Goal: Communication & Community: Answer question/provide support

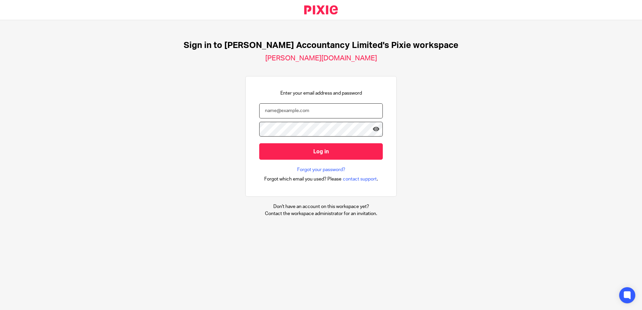
click at [296, 111] on input "email" at bounding box center [321, 110] width 124 height 15
type input "hannah@chatfieldaccountancy.co.uk"
click at [259, 143] on input "Log in" at bounding box center [321, 151] width 124 height 16
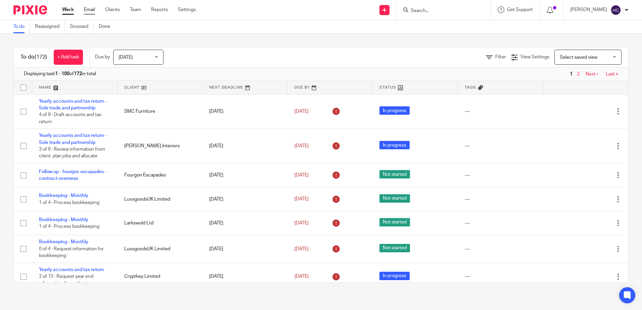
click at [93, 8] on link "Email" at bounding box center [89, 9] width 11 height 7
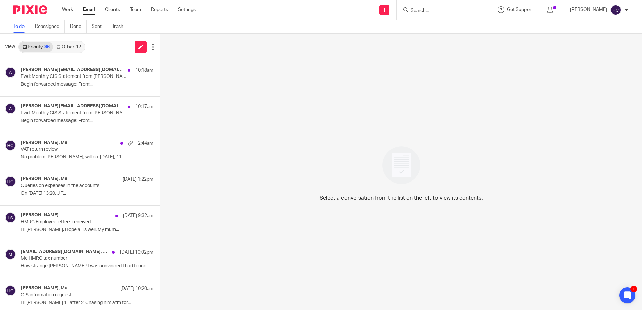
click at [76, 48] on div "17" at bounding box center [78, 47] width 5 height 5
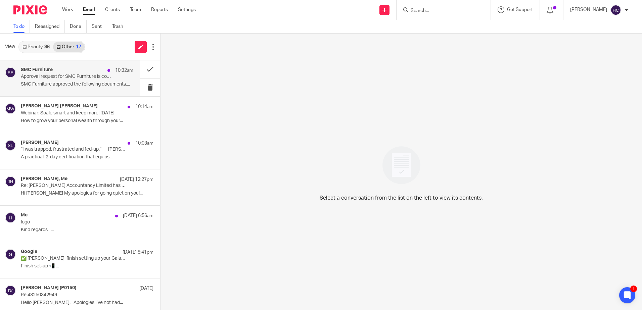
click at [70, 78] on p "Approval request for SMC Furniture is complete" at bounding box center [66, 77] width 90 height 6
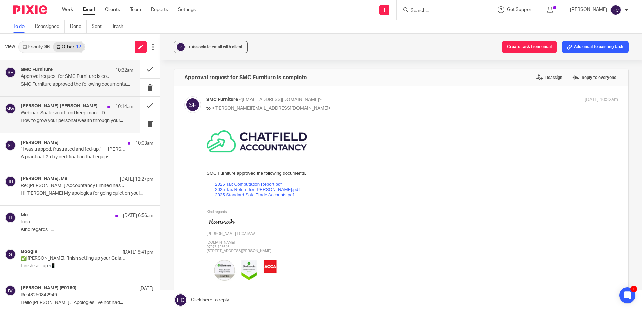
click at [89, 112] on p "Webinar: Scale smart and keep more| Thursday 30 October 2025" at bounding box center [66, 113] width 90 height 6
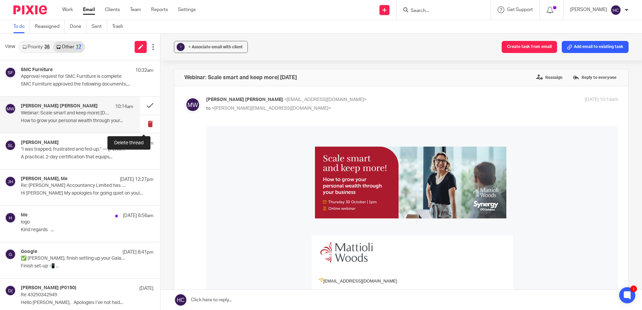
click at [143, 123] on button at bounding box center [150, 124] width 20 height 18
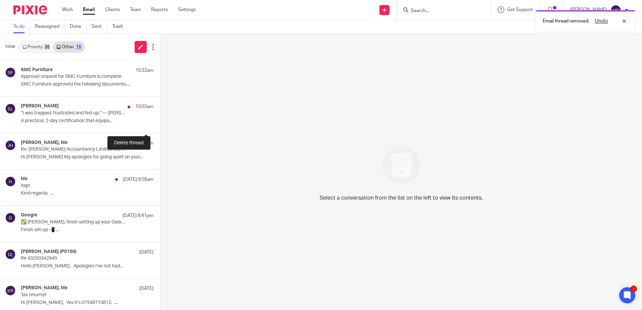
click at [160, 123] on button at bounding box center [162, 124] width 5 height 18
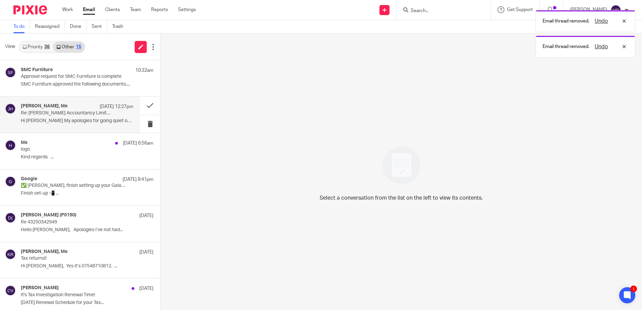
click at [88, 127] on div "Jenny Holliday, Me 11 Oct 12:27pm Re: Chatfield Accountancy Limited has sent yo…" at bounding box center [70, 115] width 140 height 36
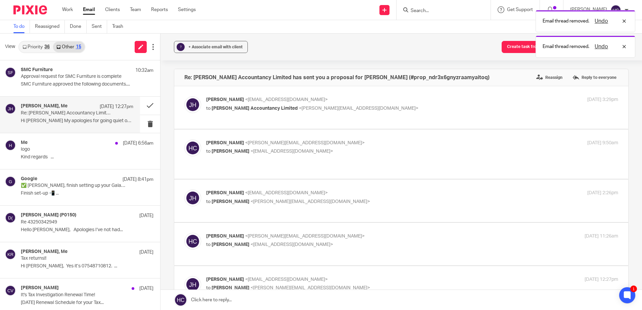
scroll to position [161, 0]
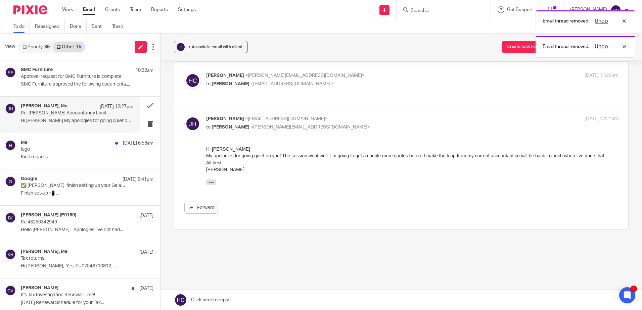
click at [228, 300] on link at bounding box center [400, 300] width 481 height 20
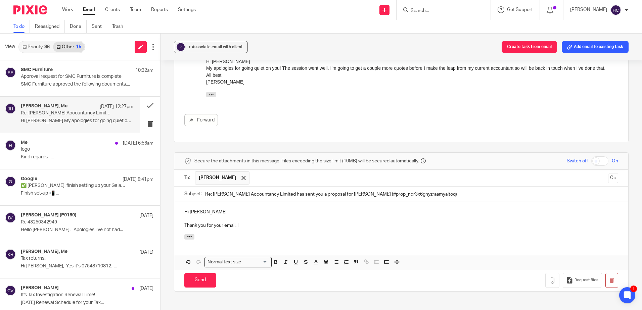
scroll to position [310, 0]
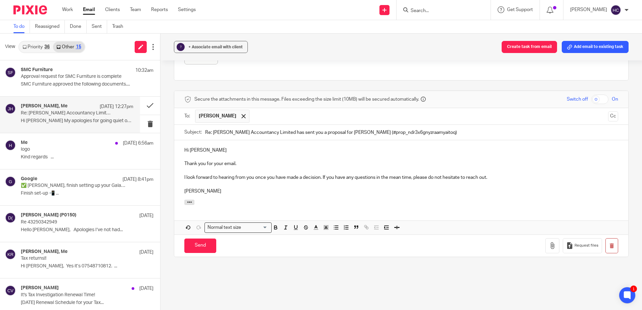
drag, startPoint x: 207, startPoint y: 238, endPoint x: 201, endPoint y: 218, distance: 20.6
click at [207, 239] on input "Send" at bounding box center [200, 246] width 32 height 14
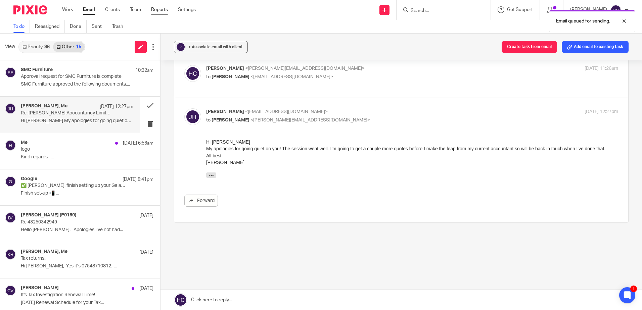
scroll to position [161, 0]
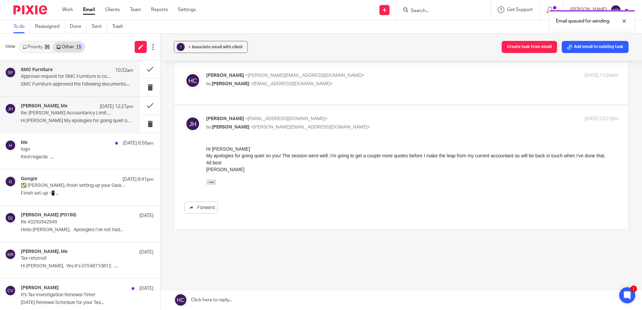
click at [68, 83] on p "SMC Furniture approved the following documents...." at bounding box center [77, 85] width 112 height 6
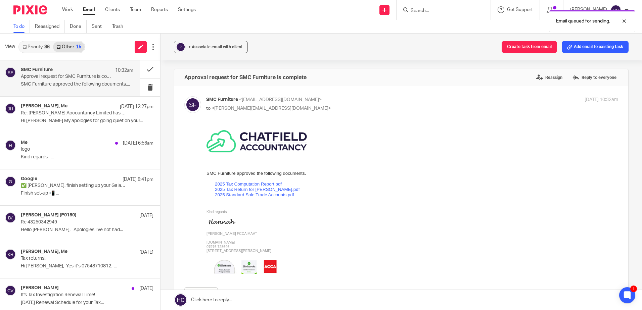
scroll to position [0, 0]
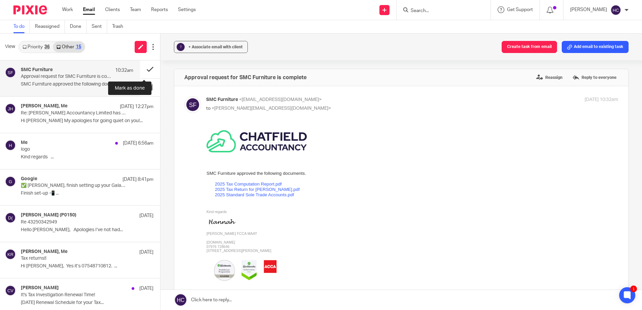
click at [145, 67] on button at bounding box center [150, 69] width 20 height 18
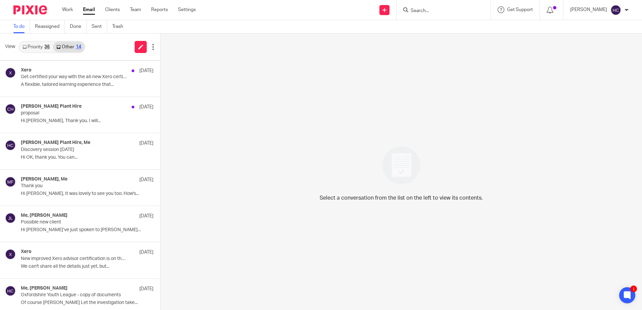
scroll to position [259, 0]
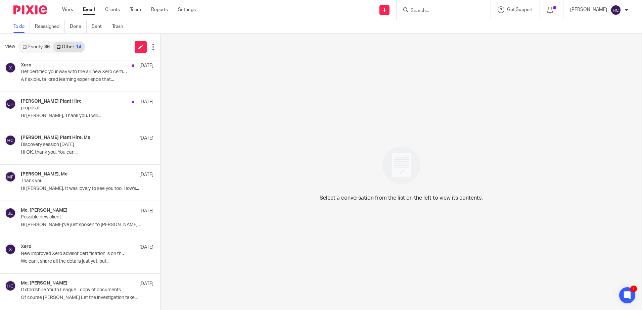
click at [30, 48] on link "Priority 36" at bounding box center [36, 47] width 34 height 11
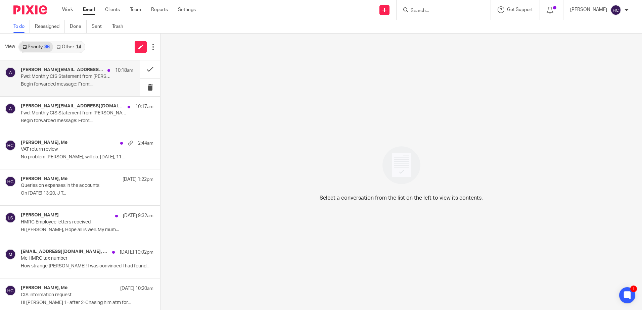
click at [83, 83] on p "Begin forwarded message: From:..." at bounding box center [77, 85] width 112 height 6
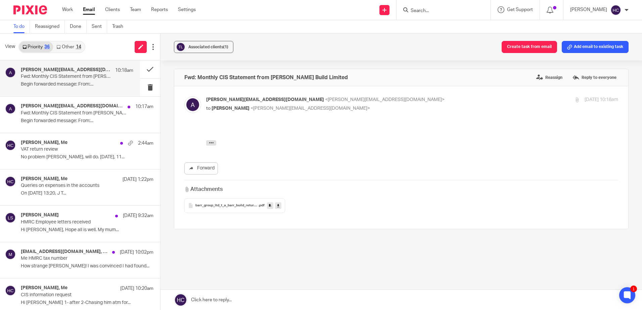
click at [278, 206] on icon at bounding box center [278, 205] width 2 height 5
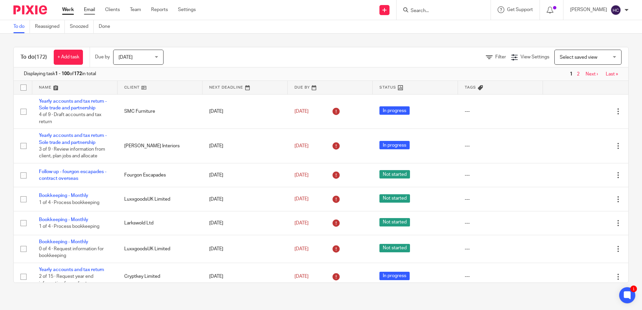
click at [87, 12] on link "Email" at bounding box center [89, 9] width 11 height 7
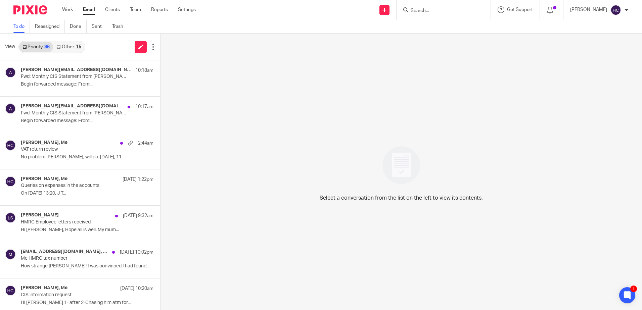
click at [70, 46] on link "Other 15" at bounding box center [68, 47] width 31 height 11
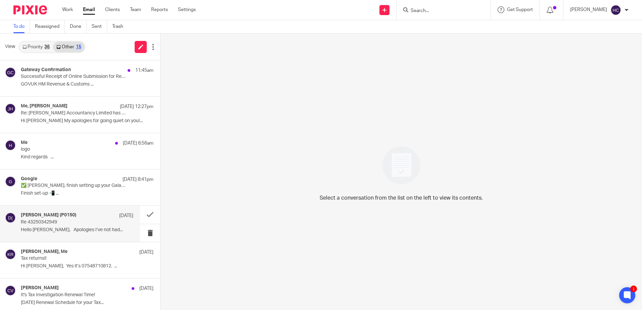
click at [77, 220] on p "Re 43250342949" at bounding box center [66, 223] width 90 height 6
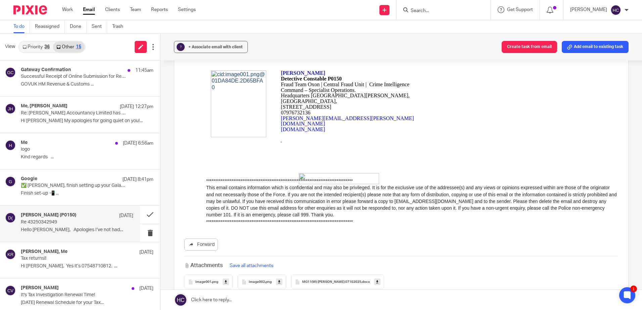
scroll to position [134, 0]
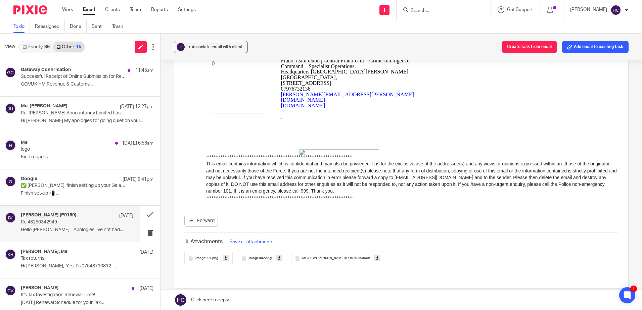
click at [378, 259] on icon at bounding box center [377, 258] width 2 height 5
click at [238, 303] on link at bounding box center [400, 300] width 481 height 20
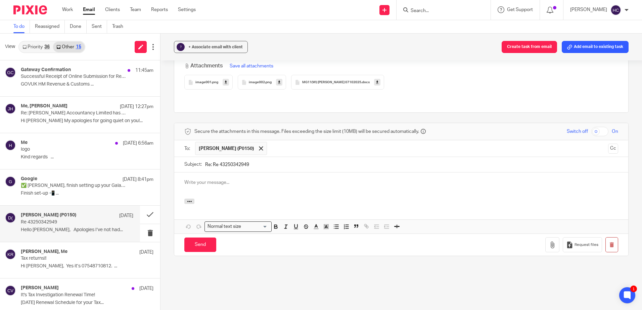
scroll to position [0, 0]
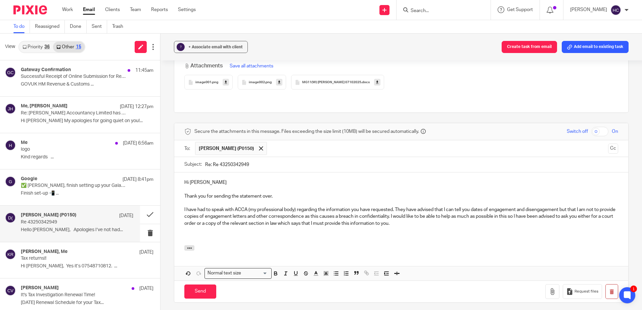
click at [437, 217] on p "I have had to speak with ACCA (my professional body) regarding the information …" at bounding box center [401, 216] width 434 height 20
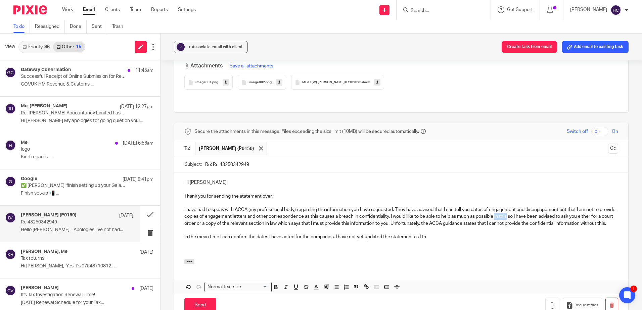
drag, startPoint x: 525, startPoint y: 211, endPoint x: 513, endPoint y: 211, distance: 11.7
click at [513, 211] on p "I have had to speak with ACCA (my professional body) regarding the information …" at bounding box center [401, 216] width 434 height 20
click at [442, 235] on p "In the mean time I can confirm the dates I have acted for the companies. I have…" at bounding box center [401, 237] width 434 height 7
click at [224, 221] on p "I have had to speak with ACCA (my professional body) regarding the information …" at bounding box center [401, 216] width 434 height 20
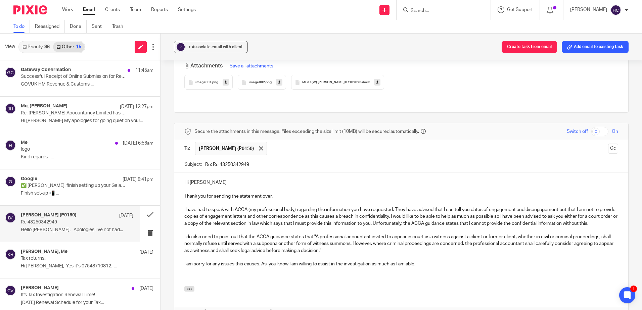
click at [423, 264] on p "I am sorry for any issues this causes. As you know I am willing to assist in th…" at bounding box center [401, 264] width 434 height 7
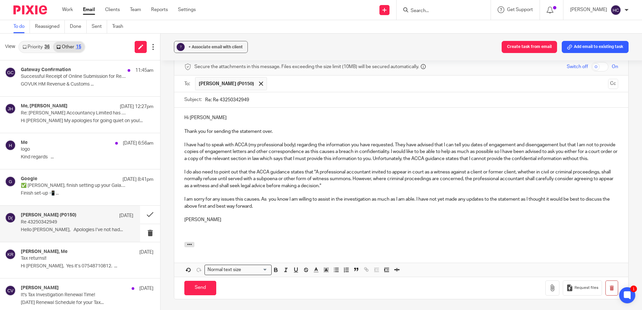
scroll to position [377, 0]
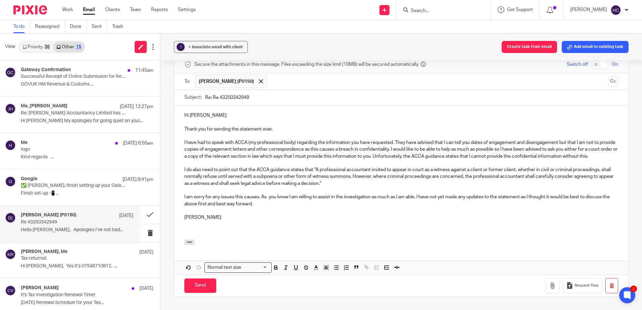
click at [208, 147] on p "I have had to speak with ACCA (my professional body) regarding the information …" at bounding box center [401, 149] width 434 height 20
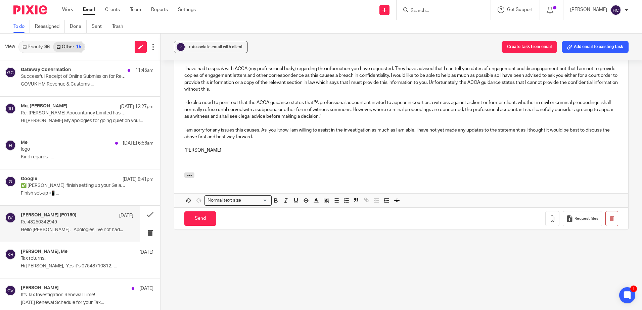
scroll to position [451, 0]
click at [182, 213] on div "Send You have unsaved changes Request files" at bounding box center [401, 218] width 454 height 22
click at [186, 215] on input "Send" at bounding box center [200, 218] width 32 height 14
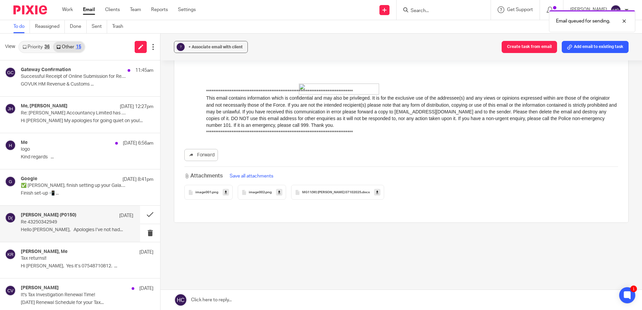
scroll to position [193, 0]
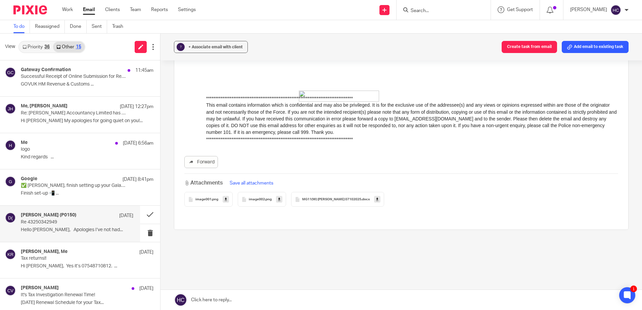
click at [41, 47] on link "Priority 36" at bounding box center [36, 47] width 34 height 11
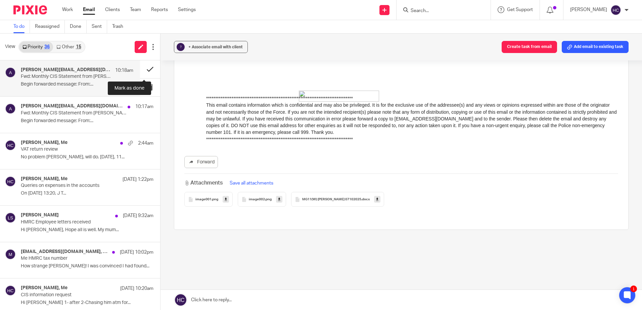
click at [140, 70] on button at bounding box center [150, 69] width 20 height 18
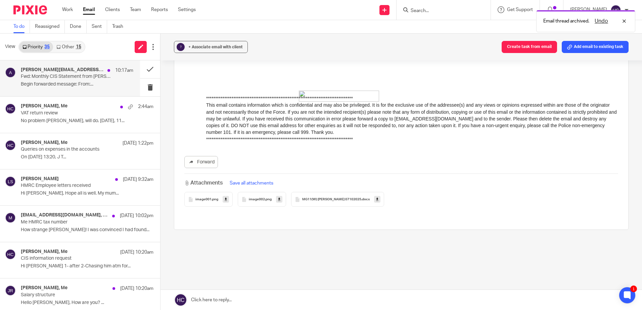
click at [97, 79] on p "Fwd: Monthly CIS Statement from Barr Build Limited" at bounding box center [66, 77] width 90 height 6
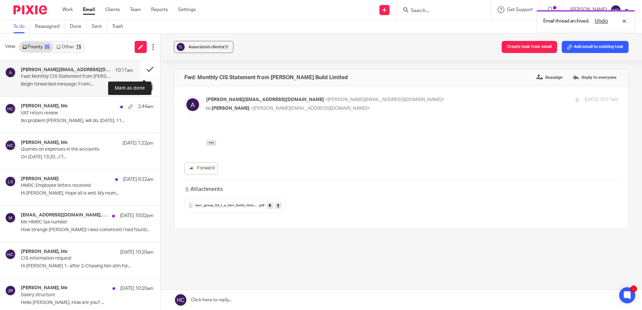
scroll to position [0, 0]
click at [144, 69] on button at bounding box center [150, 69] width 20 height 18
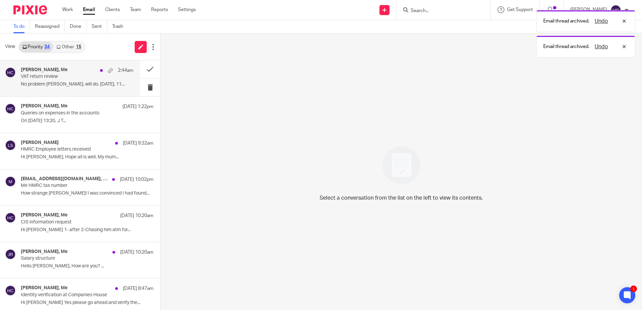
click at [55, 83] on p "No problem Hannah, will do. On Sat, 11..." at bounding box center [77, 85] width 112 height 6
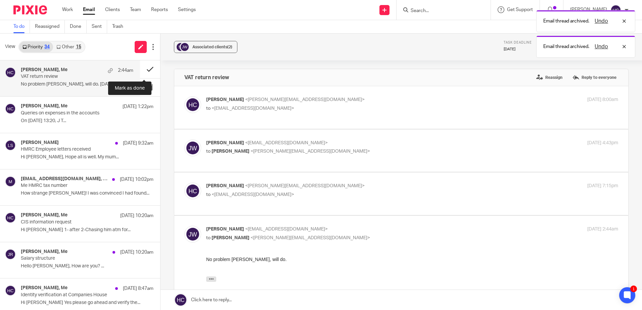
click at [148, 71] on button at bounding box center [150, 69] width 20 height 18
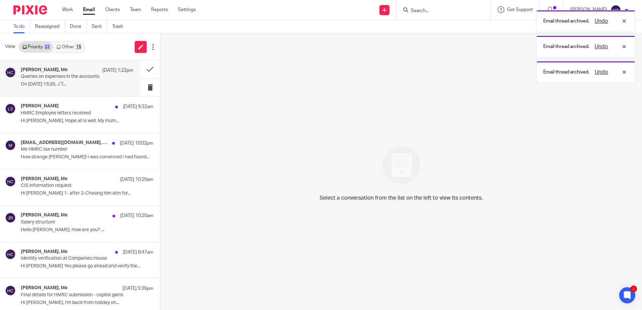
click at [66, 80] on div "J T, Me 12 Oct 1:22pm Queries on expenses in the accounts On Sun, 12 Oct 2025 a…" at bounding box center [77, 78] width 112 height 22
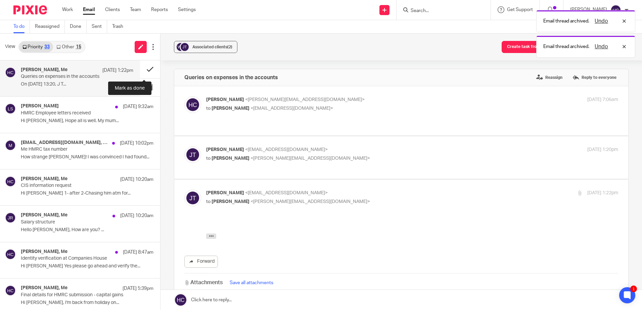
click at [142, 69] on button at bounding box center [150, 69] width 20 height 18
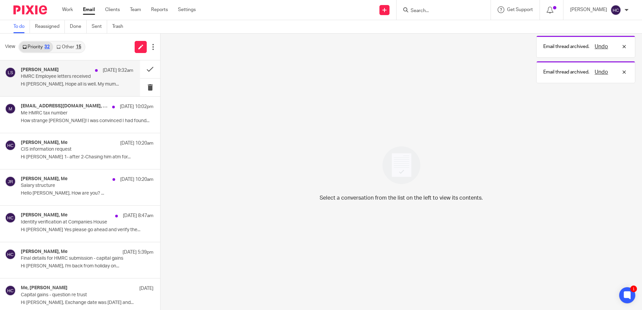
click at [58, 78] on p "HMRC Employee letters received" at bounding box center [66, 77] width 90 height 6
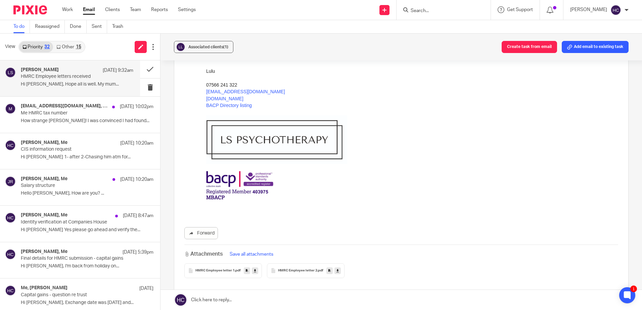
scroll to position [201, 0]
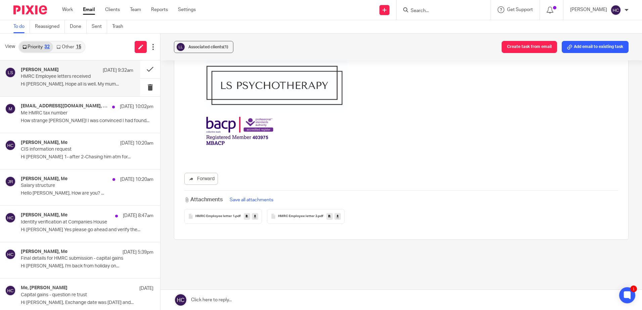
click at [254, 216] on icon at bounding box center [255, 216] width 2 height 5
click at [335, 220] on link at bounding box center [337, 216] width 6 height 7
click at [218, 303] on link at bounding box center [400, 300] width 481 height 20
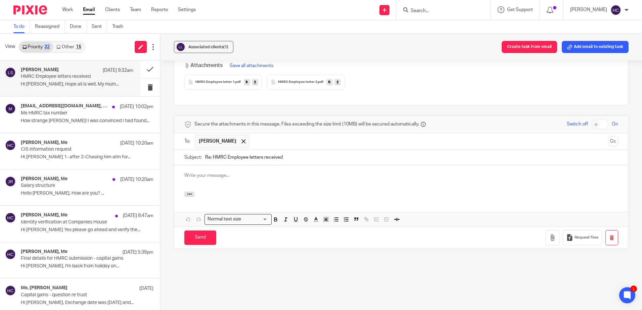
scroll to position [0, 0]
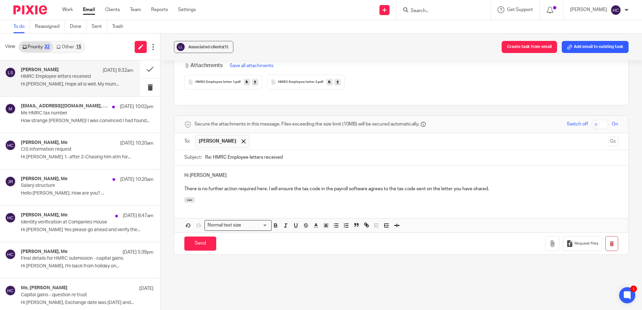
drag, startPoint x: 513, startPoint y: 188, endPoint x: 270, endPoint y: 193, distance: 243.1
click at [270, 193] on div "Hi Lulu There is no further action required here. I will ensure the tax code in…" at bounding box center [401, 181] width 454 height 32
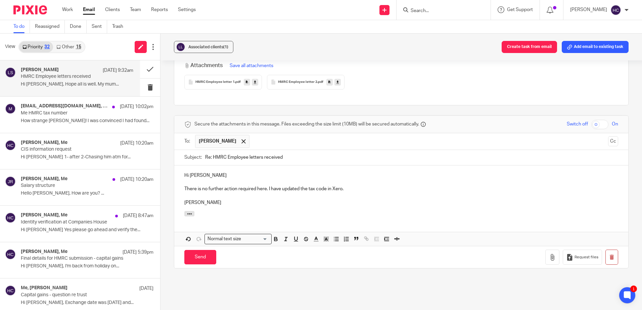
click at [349, 189] on p "There is no further action required here. I have updated the tax code in Xero." at bounding box center [401, 189] width 434 height 7
click at [199, 260] on input "Send" at bounding box center [200, 257] width 32 height 14
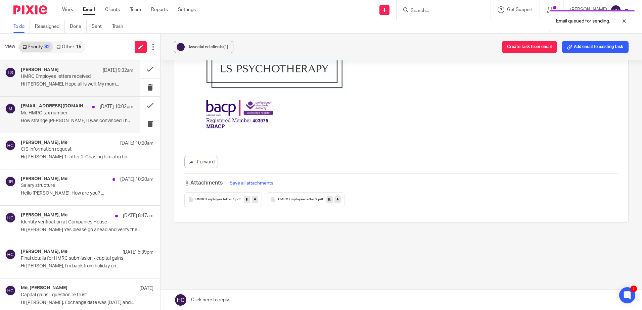
scroll to position [218, 0]
click at [143, 71] on button at bounding box center [150, 69] width 20 height 18
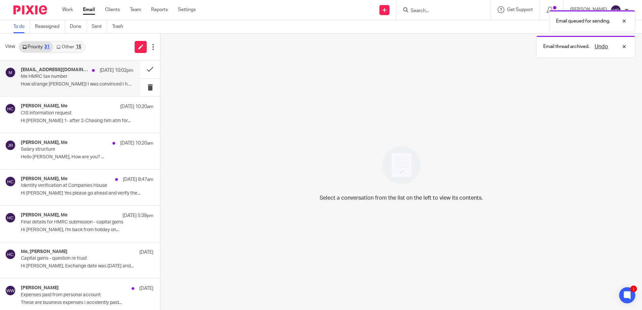
click at [71, 85] on p "How strange Hannah! I was convinced I had found..." at bounding box center [77, 85] width 112 height 6
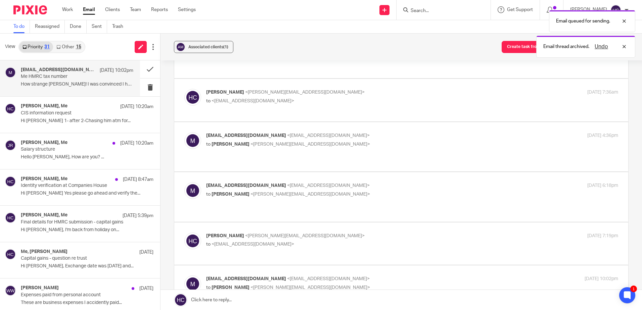
scroll to position [134, 0]
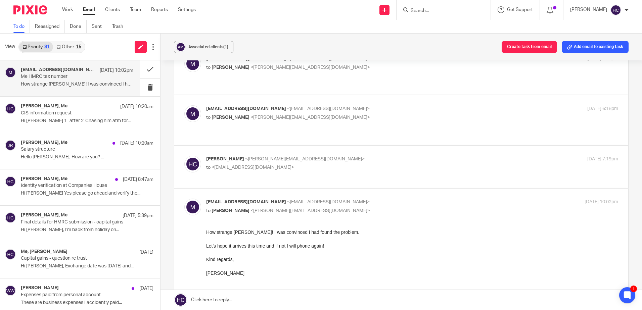
click at [220, 304] on link at bounding box center [400, 300] width 481 height 20
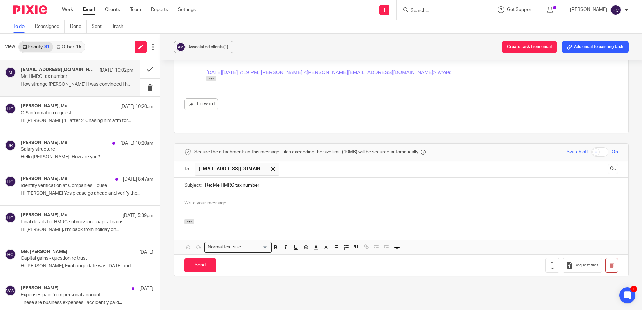
scroll to position [0, 0]
click at [194, 258] on input "Send" at bounding box center [200, 265] width 32 height 14
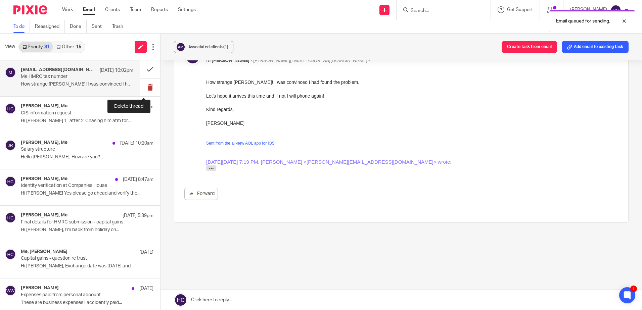
scroll to position [257, 0]
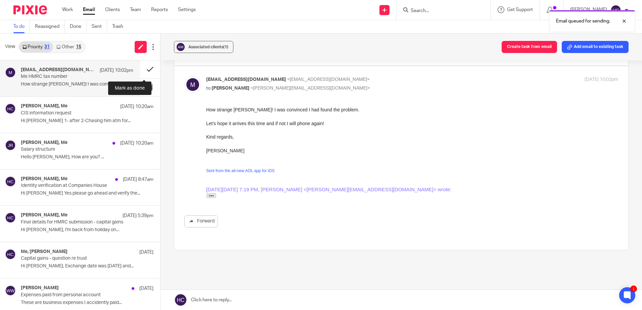
click at [144, 71] on button at bounding box center [150, 69] width 20 height 18
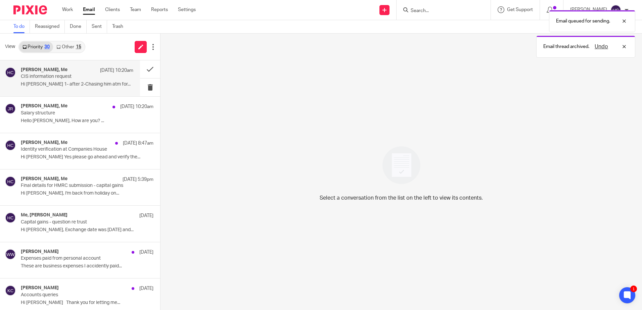
click at [67, 85] on p "Hi [PERSON_NAME] 1- after 2-Chasing him atm for..." at bounding box center [77, 85] width 112 height 6
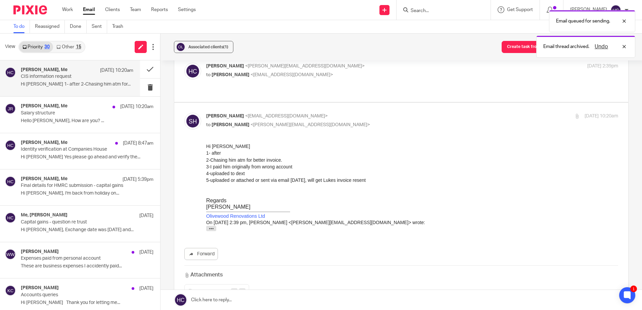
scroll to position [0, 0]
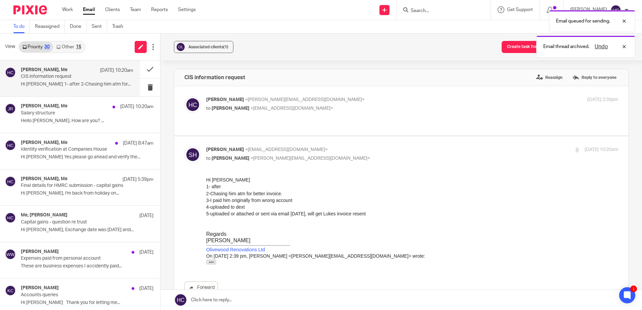
click at [261, 110] on span "<invoice@olivewood-renovations.com>" at bounding box center [291, 108] width 83 height 5
checkbox input "true"
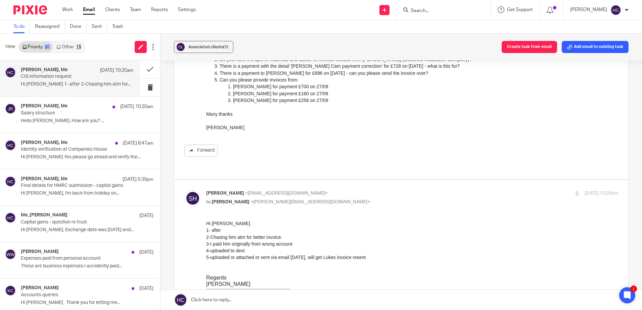
scroll to position [168, 0]
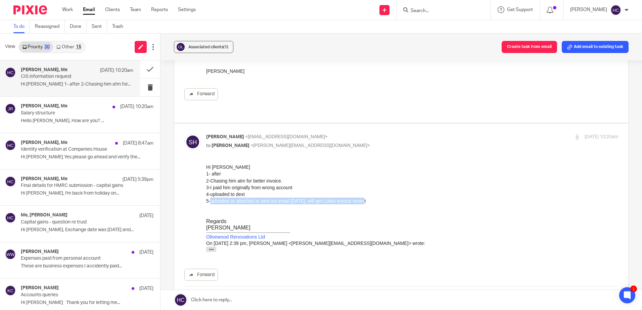
drag, startPoint x: 372, startPoint y: 203, endPoint x: 210, endPoint y: 202, distance: 161.4
click at [210, 202] on div "5-uploaded or attached or sent via email today, will get Lukes invoice resent" at bounding box center [412, 201] width 412 height 7
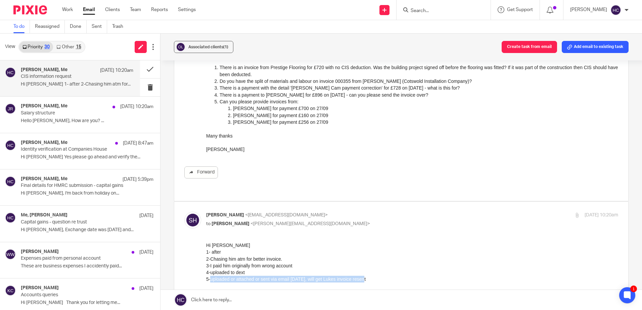
scroll to position [101, 0]
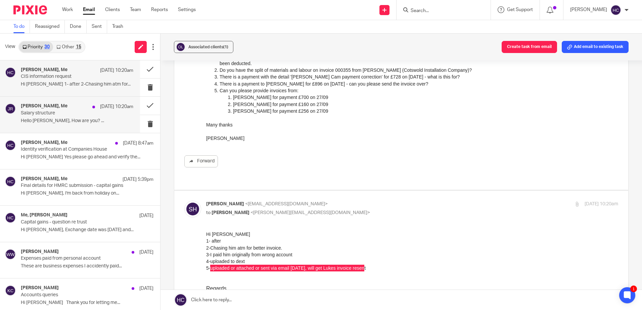
click at [54, 104] on h4 "james rowe, Me" at bounding box center [44, 106] width 47 height 6
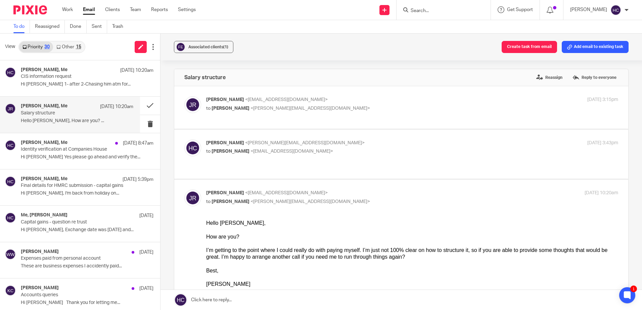
scroll to position [0, 0]
click at [229, 104] on div "james rowe <jamesrowe01@outlook.com> to Hannah Chatfield <hannah@chatfieldaccou…" at bounding box center [343, 103] width 275 height 15
checkbox input "true"
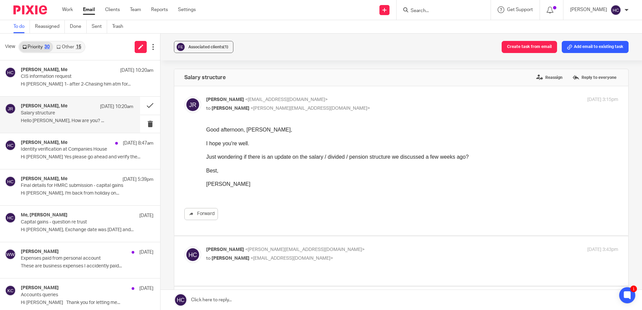
click at [206, 298] on link at bounding box center [400, 300] width 481 height 20
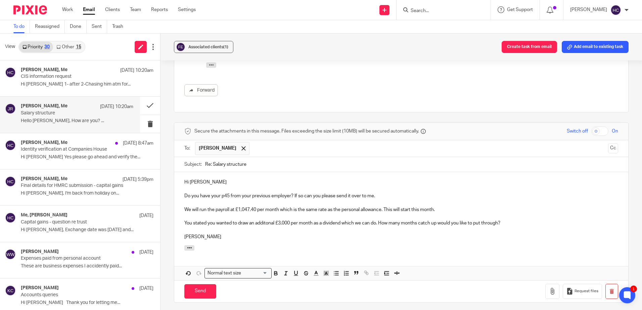
click at [253, 206] on p "We will run the payroll at £1,047.40 per month which is the same rate as the pe…" at bounding box center [401, 209] width 434 height 7
click at [404, 220] on p "You stated you wanted to draw an additional £3,000 per month as a dividend whic…" at bounding box center [401, 223] width 434 height 7
click at [540, 220] on p "You stated you wanted to draw an additional £3,000 per month as a dividend whic…" at bounding box center [401, 223] width 434 height 7
click at [200, 286] on input "Send" at bounding box center [200, 291] width 32 height 14
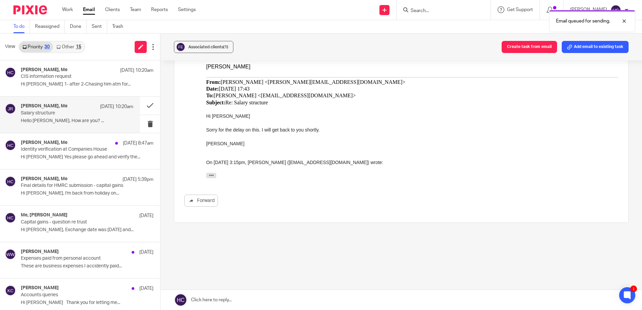
scroll to position [318, 0]
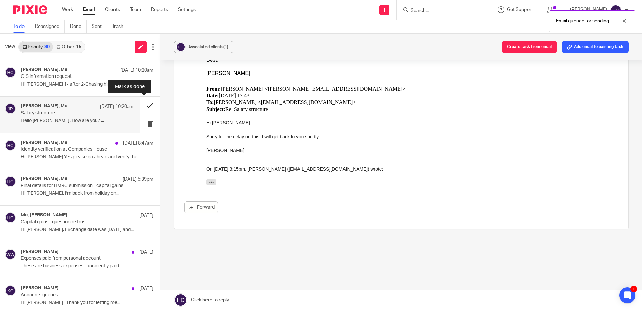
click at [143, 108] on button at bounding box center [150, 106] width 20 height 18
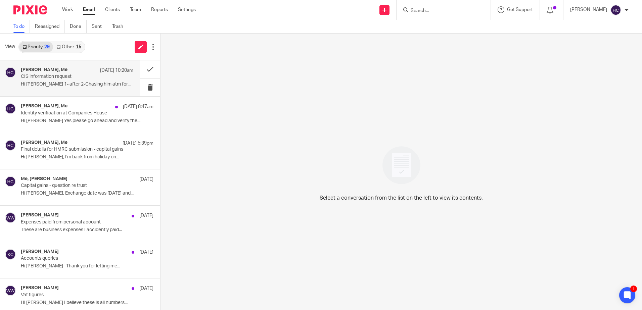
click at [76, 74] on div "Stuart Hooper, Me 11 Oct 10:20am" at bounding box center [77, 70] width 112 height 7
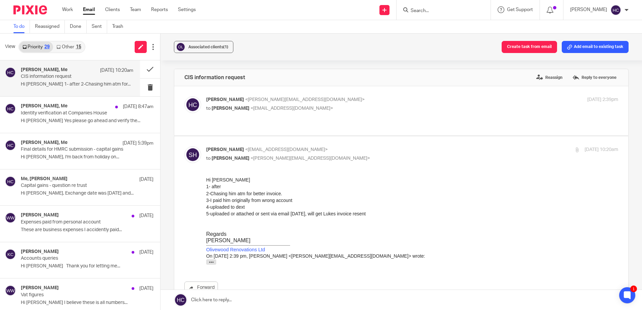
scroll to position [0, 0]
click at [432, 13] on input "Search" at bounding box center [440, 11] width 60 height 6
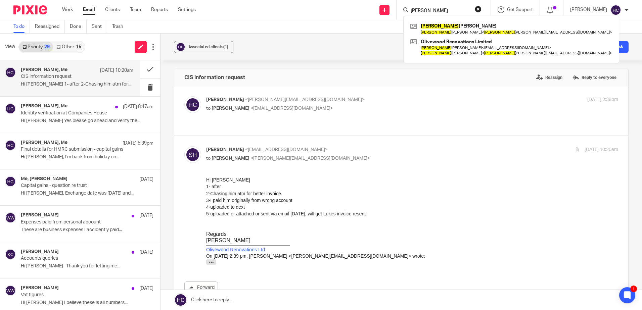
type input "stuart"
click at [107, 116] on div "Stuart Hooper, Me 11 Oct 8:47am Identity verification at Companies House Hi Han…" at bounding box center [77, 114] width 112 height 22
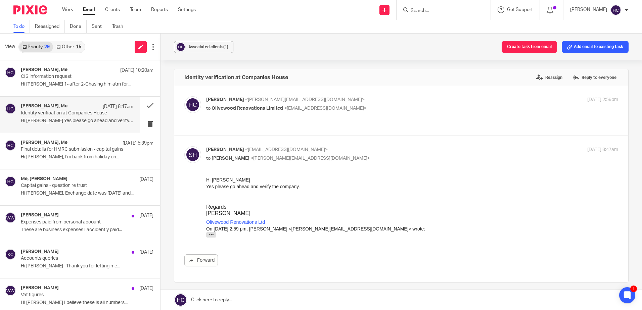
click at [217, 301] on link at bounding box center [400, 300] width 481 height 20
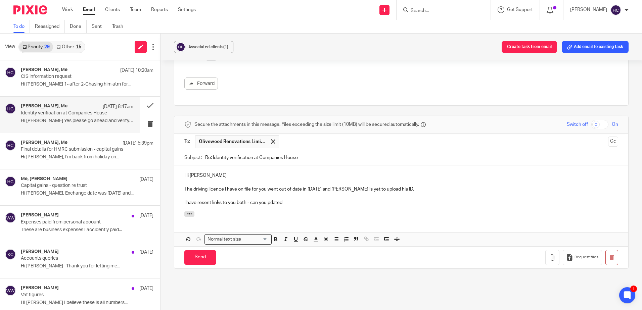
scroll to position [171, 0]
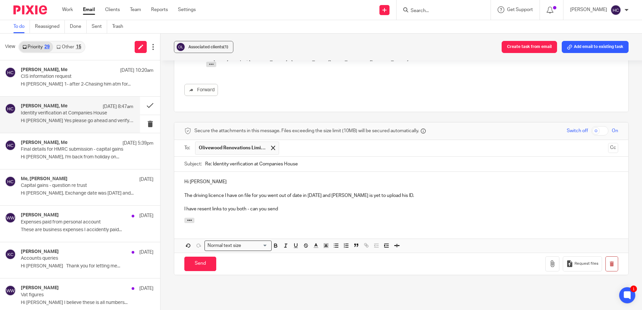
click at [285, 205] on p at bounding box center [401, 202] width 434 height 7
click at [285, 209] on p "I have resent links to you both - can you send" at bounding box center [401, 209] width 434 height 7
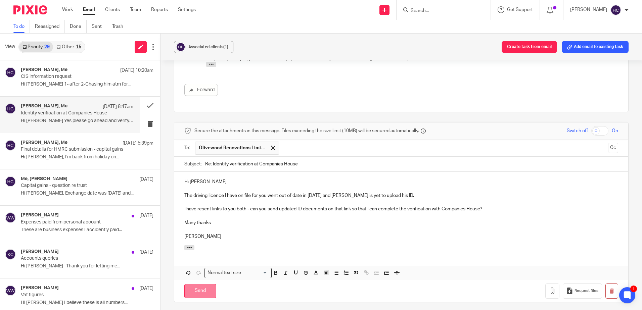
click at [201, 290] on input "Send" at bounding box center [200, 291] width 32 height 14
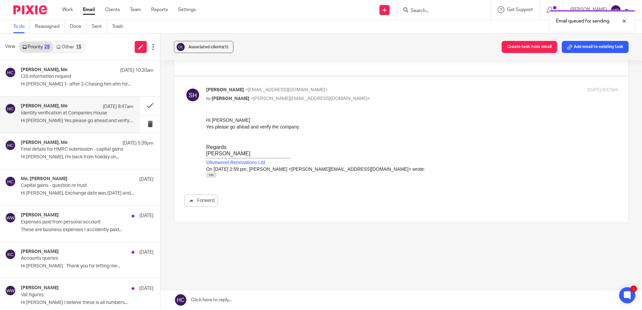
scroll to position [60, 0]
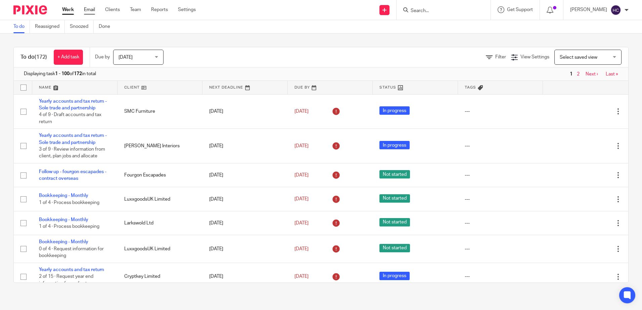
click at [87, 12] on link "Email" at bounding box center [89, 9] width 11 height 7
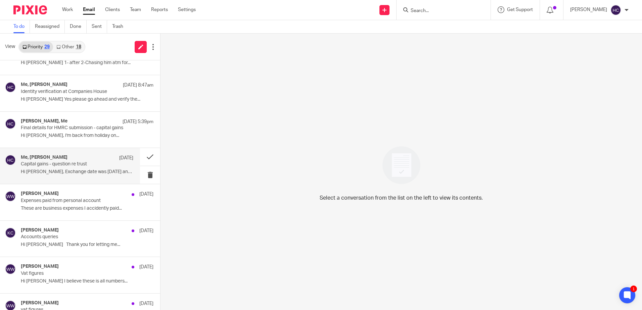
scroll to position [34, 0]
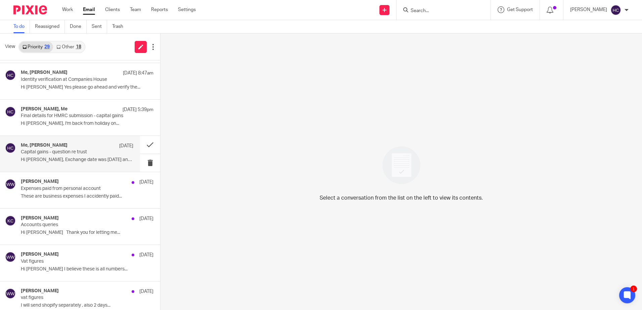
click at [77, 159] on p "Hi Hannah, Exchange date was 12th Sept and..." at bounding box center [77, 160] width 112 height 6
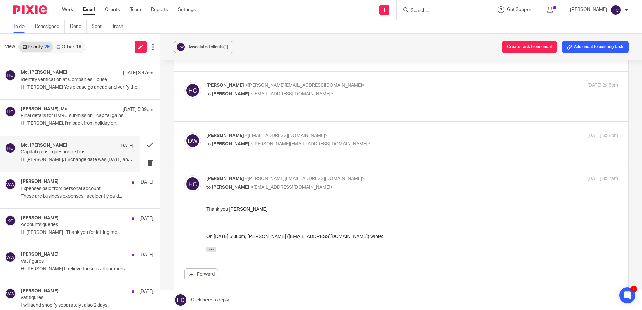
scroll to position [100, 0]
click at [245, 134] on span "<[EMAIL_ADDRESS][DOMAIN_NAME]>" at bounding box center [286, 136] width 83 height 5
checkbox input "true"
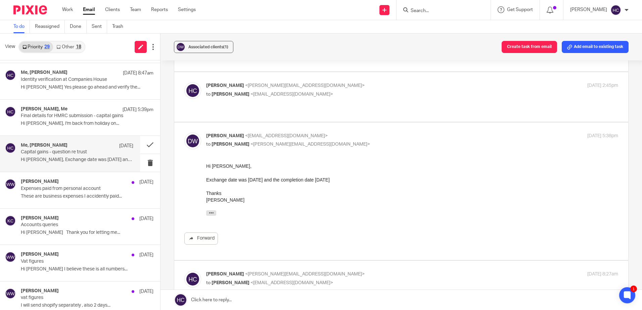
scroll to position [0, 0]
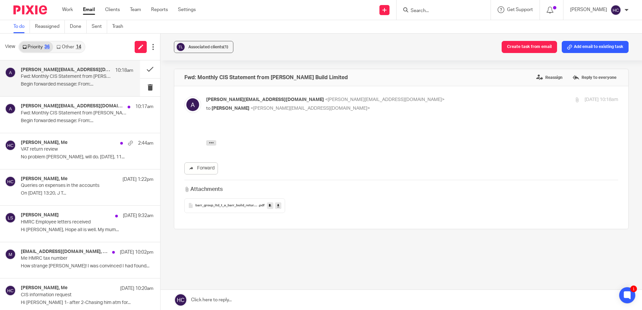
click at [441, 12] on input "Search" at bounding box center [440, 11] width 60 height 6
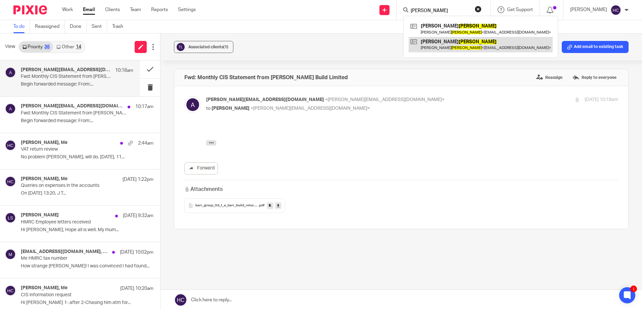
type input "wong"
click at [437, 45] on link at bounding box center [480, 44] width 144 height 15
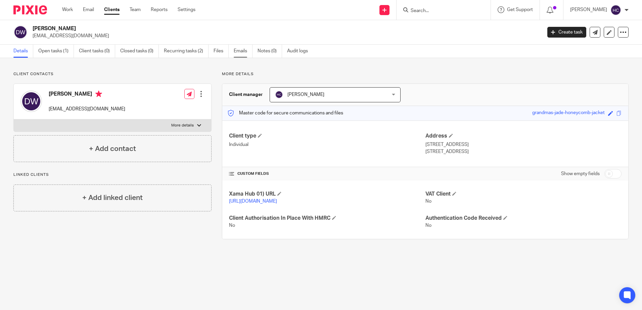
click at [248, 49] on link "Emails" at bounding box center [243, 51] width 19 height 13
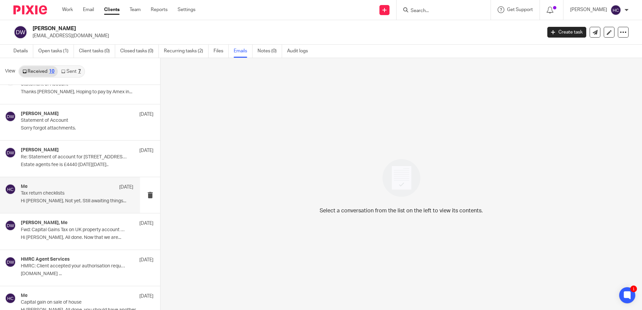
scroll to position [101, 0]
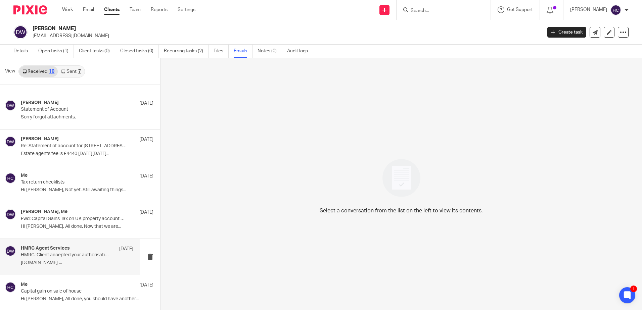
click at [103, 260] on p "[DOMAIN_NAME] ..." at bounding box center [77, 263] width 112 height 6
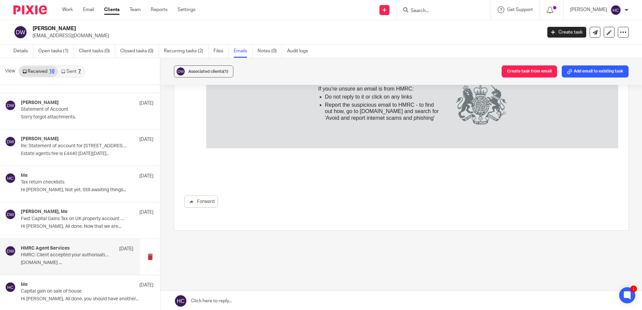
scroll to position [1, 0]
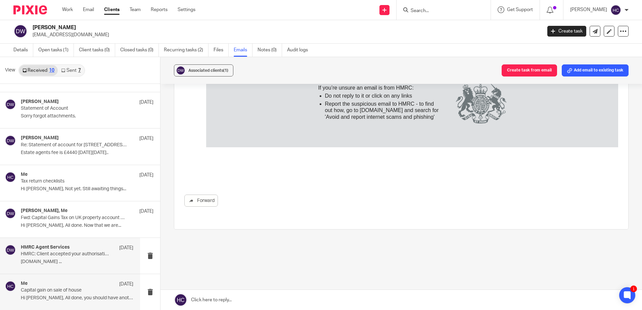
click at [97, 286] on div "Me [DATE]" at bounding box center [77, 284] width 112 height 7
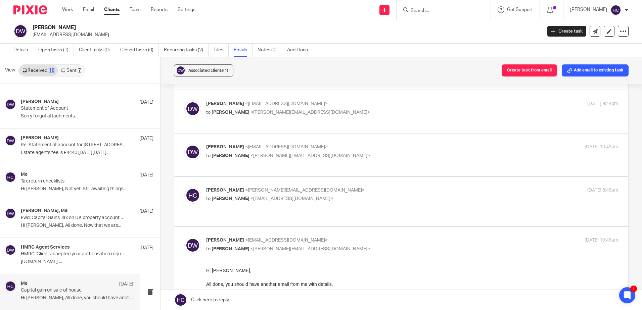
scroll to position [67, 0]
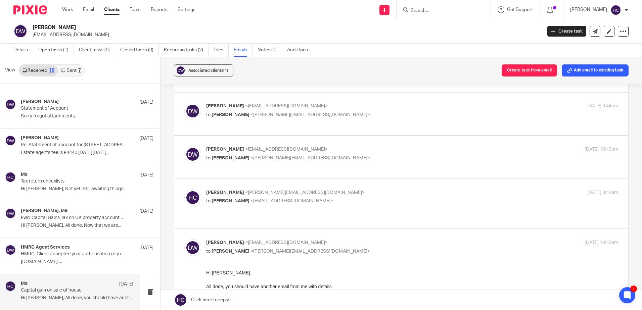
click at [280, 190] on span "<[PERSON_NAME][EMAIL_ADDRESS][DOMAIN_NAME]>" at bounding box center [304, 192] width 119 height 5
checkbox input "true"
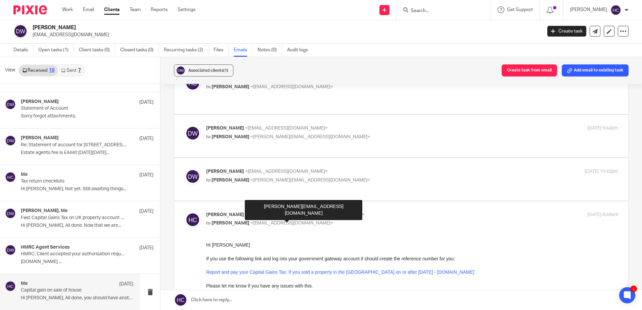
scroll to position [34, 0]
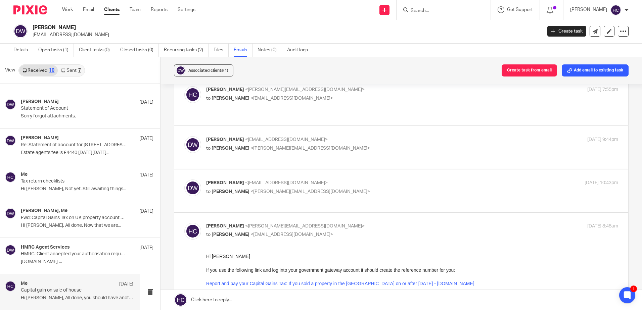
click at [269, 170] on label at bounding box center [401, 191] width 454 height 43
click at [184, 179] on input "checkbox" at bounding box center [184, 179] width 0 height 0
checkbox input "true"
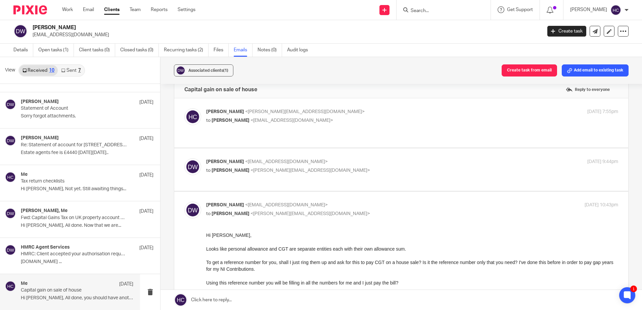
scroll to position [0, 0]
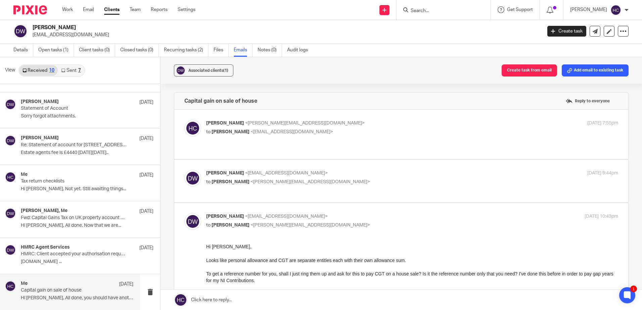
click at [268, 171] on span "<[EMAIL_ADDRESS][DOMAIN_NAME]>" at bounding box center [286, 173] width 83 height 5
checkbox input "true"
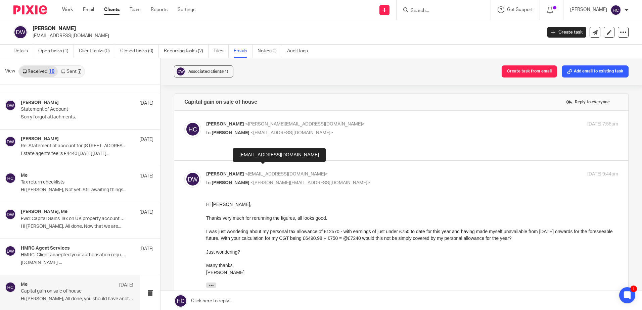
click at [257, 140] on div "Hannah Chatfield <hannah@chatfieldaccountancy.co.uk> to David Wong <dwong51964@…" at bounding box center [401, 135] width 434 height 29
click at [249, 119] on label at bounding box center [401, 135] width 454 height 49
click at [184, 120] on input "checkbox" at bounding box center [184, 120] width 0 height 0
checkbox input "true"
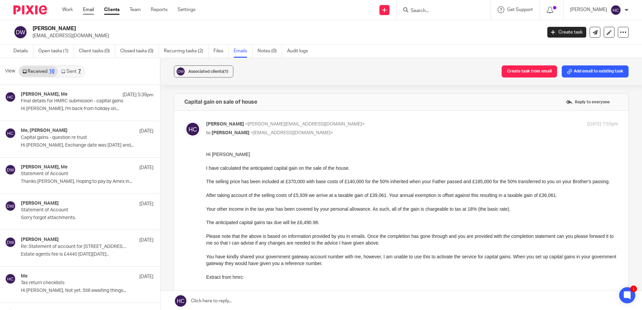
drag, startPoint x: 96, startPoint y: 6, endPoint x: 93, endPoint y: 8, distance: 4.0
click at [96, 6] on div "Work Email Clients Team Reports Settings Work Email Clients Team Reports Settin…" at bounding box center [130, 10] width 150 height 20
click at [92, 9] on link "Email" at bounding box center [88, 9] width 11 height 7
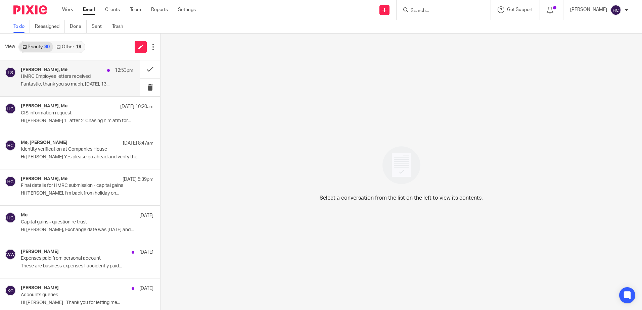
click at [71, 79] on p "HMRC Employee letters received" at bounding box center [66, 77] width 90 height 6
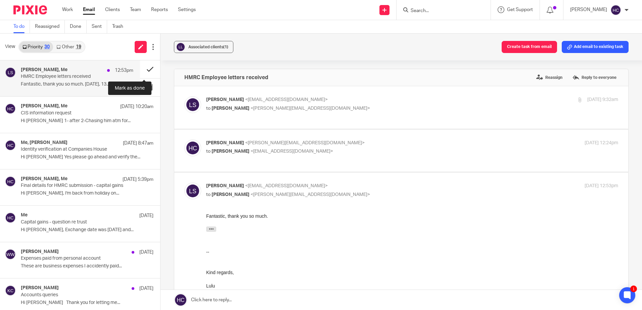
click at [147, 70] on button at bounding box center [150, 69] width 20 height 18
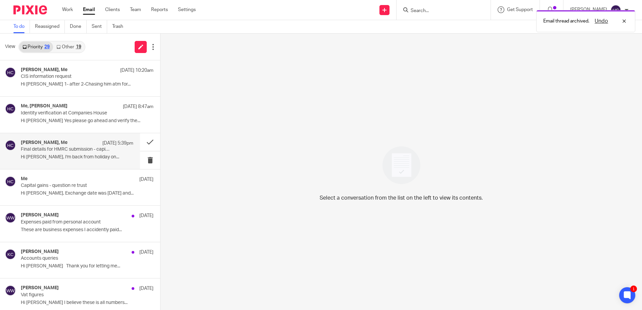
click at [74, 151] on p "Final details for HMRC submission - capital gains" at bounding box center [66, 150] width 90 height 6
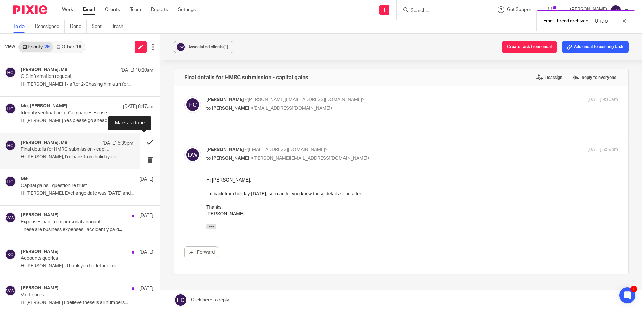
click at [148, 142] on button at bounding box center [150, 142] width 20 height 18
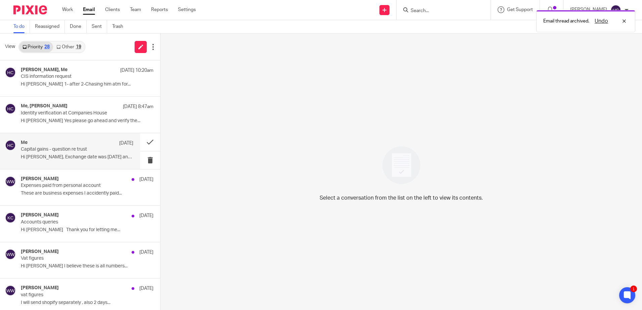
click at [48, 155] on p "Hi [PERSON_NAME], Exchange date was [DATE] and..." at bounding box center [77, 157] width 112 height 6
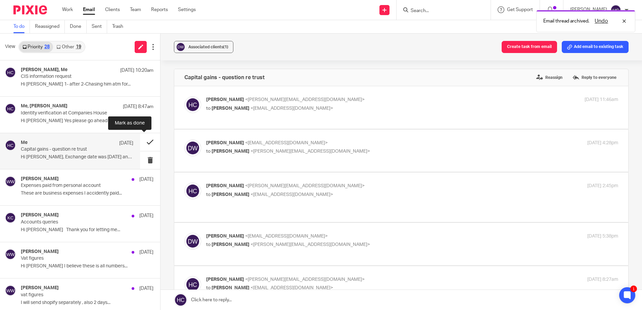
click at [146, 143] on button at bounding box center [150, 142] width 20 height 18
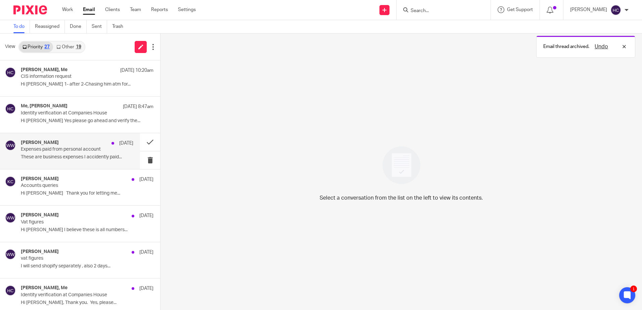
click at [56, 149] on p "Expenses paid from personal account" at bounding box center [66, 150] width 90 height 6
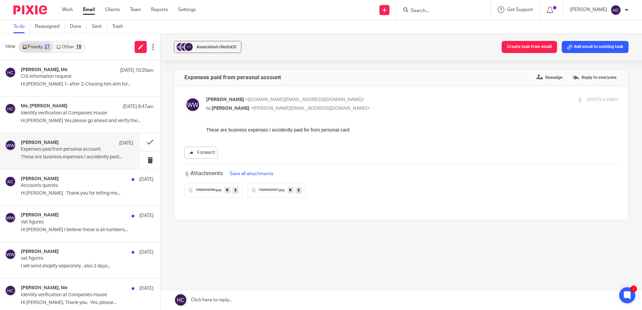
click at [200, 152] on link "Forward" at bounding box center [201, 153] width 34 height 12
click at [147, 144] on button at bounding box center [150, 142] width 20 height 18
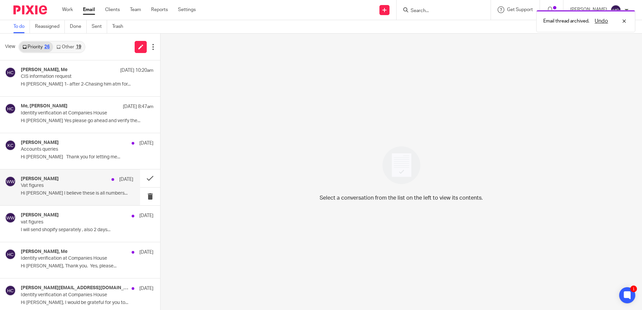
click at [65, 195] on p "Hi [PERSON_NAME] I believe these is all numbers..." at bounding box center [77, 194] width 112 height 6
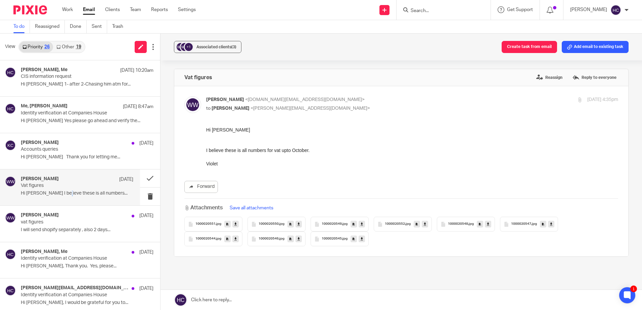
click at [234, 226] on icon at bounding box center [235, 224] width 2 height 5
click at [298, 224] on icon at bounding box center [298, 224] width 2 height 5
drag, startPoint x: 361, startPoint y: 226, endPoint x: 365, endPoint y: 223, distance: 4.8
click at [361, 226] on icon at bounding box center [361, 224] width 2 height 5
click at [424, 225] on icon at bounding box center [425, 224] width 2 height 5
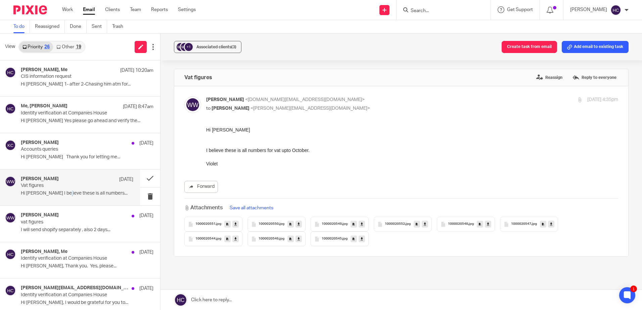
click at [489, 224] on link at bounding box center [488, 224] width 6 height 7
click at [550, 225] on icon at bounding box center [551, 224] width 2 height 5
click at [234, 240] on icon at bounding box center [235, 239] width 2 height 5
click at [297, 238] on icon at bounding box center [298, 239] width 2 height 5
click at [363, 242] on link at bounding box center [361, 239] width 6 height 7
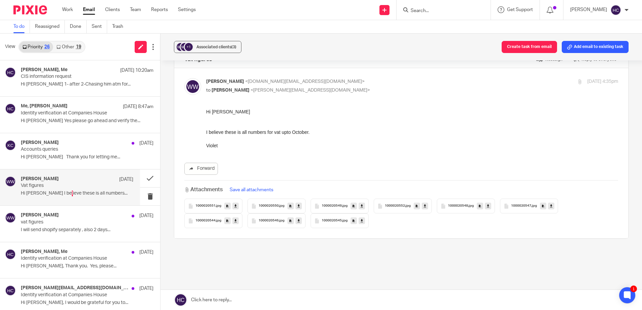
scroll to position [34, 0]
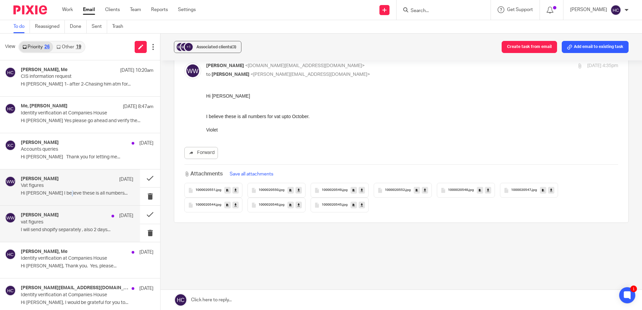
click at [98, 219] on div "Wioleta Whitaker 8 Oct" at bounding box center [77, 215] width 112 height 7
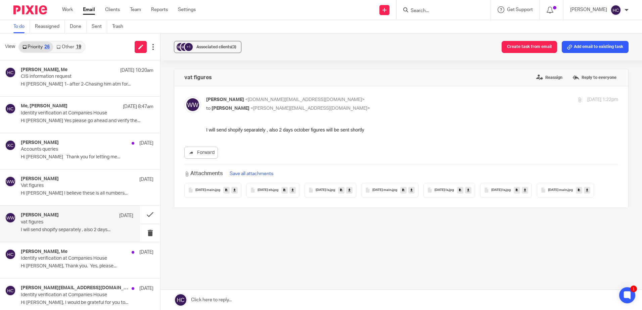
scroll to position [0, 0]
click at [233, 192] on icon at bounding box center [234, 190] width 2 height 5
click at [289, 192] on link at bounding box center [292, 190] width 6 height 7
click at [350, 191] on link at bounding box center [349, 190] width 6 height 7
click at [413, 190] on icon at bounding box center [411, 190] width 2 height 5
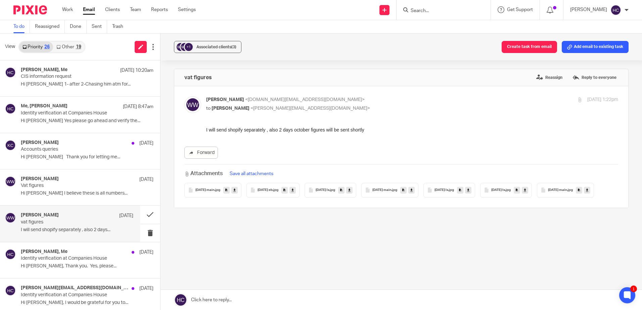
click at [475, 193] on div "july25 lx .jpg" at bounding box center [449, 190] width 52 height 15
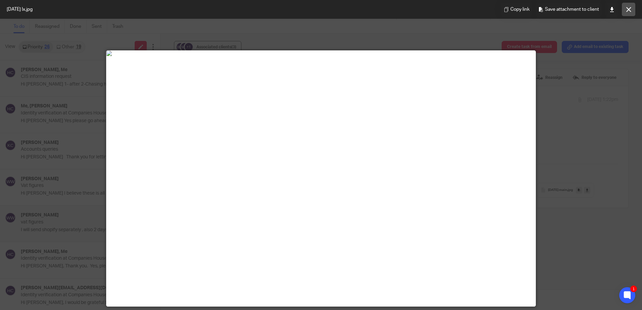
click at [629, 10] on icon at bounding box center [628, 9] width 5 height 5
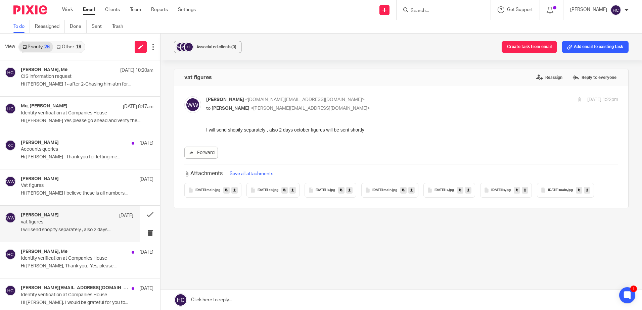
click at [471, 190] on link at bounding box center [468, 190] width 6 height 7
click at [479, 253] on div "vat figures Reassign Reply to everyone Wioleta Whitaker <luxxguk.business@gmail…" at bounding box center [401, 162] width 454 height 186
click at [528, 188] on link at bounding box center [525, 190] width 6 height 7
click at [591, 248] on div "vat figures Reassign Reply to everyone Wioleta Whitaker <luxxguk.business@gmail…" at bounding box center [401, 162] width 454 height 186
click at [588, 191] on icon at bounding box center [587, 190] width 2 height 5
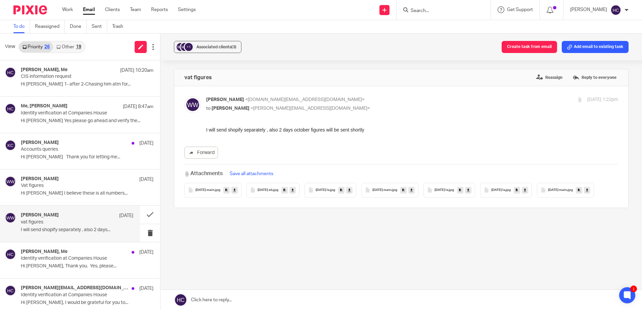
click at [455, 252] on div "vat figures Reassign Reply to everyone Wioleta Whitaker <luxxguk.business@gmail…" at bounding box center [401, 162] width 454 height 186
click at [74, 178] on div "Wioleta Whitaker 8 Oct" at bounding box center [77, 179] width 112 height 7
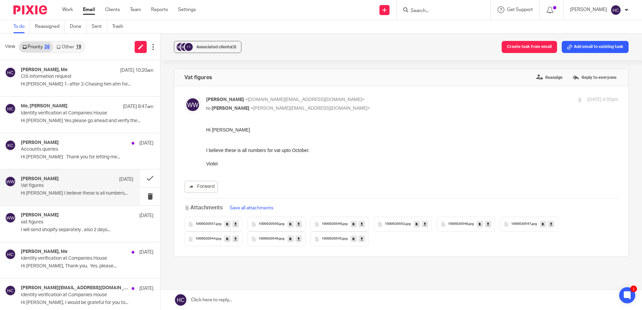
click at [229, 301] on link at bounding box center [400, 300] width 481 height 20
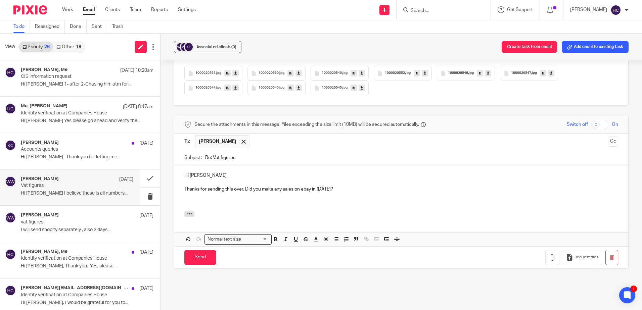
drag, startPoint x: 208, startPoint y: 263, endPoint x: 225, endPoint y: 257, distance: 17.1
click at [208, 263] on input "Send" at bounding box center [200, 257] width 32 height 14
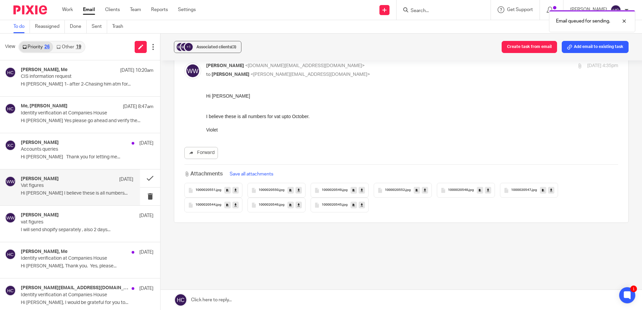
scroll to position [34, 0]
click at [146, 176] on button at bounding box center [150, 179] width 20 height 18
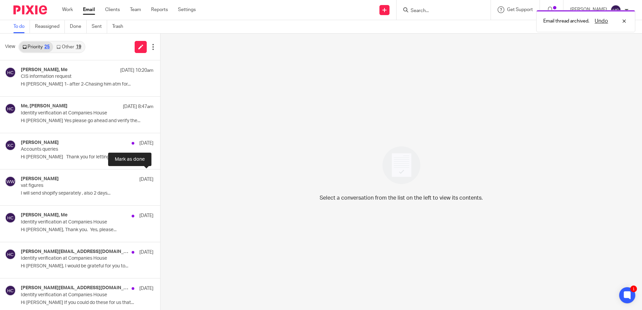
click at [160, 176] on button at bounding box center [162, 179] width 5 height 18
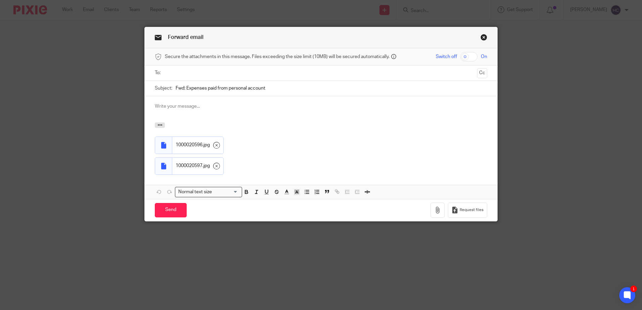
click at [193, 76] on input "text" at bounding box center [320, 73] width 307 height 8
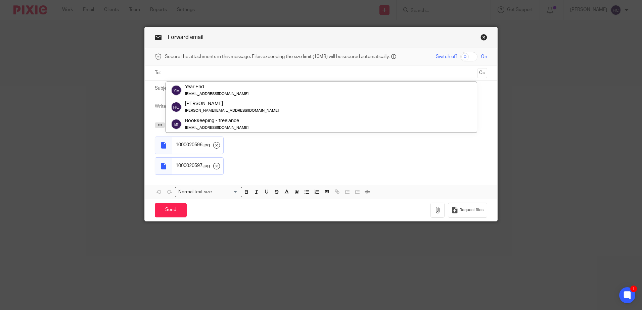
paste input "[DOMAIN_NAME][EMAIL_ADDRESS][DOMAIN_NAME]"
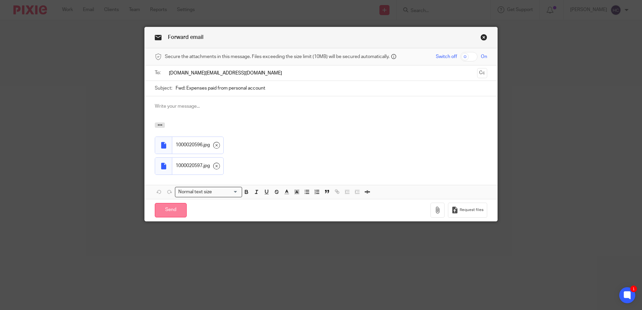
type input "[DOMAIN_NAME][EMAIL_ADDRESS][DOMAIN_NAME]"
click at [165, 209] on input "Send" at bounding box center [171, 210] width 32 height 14
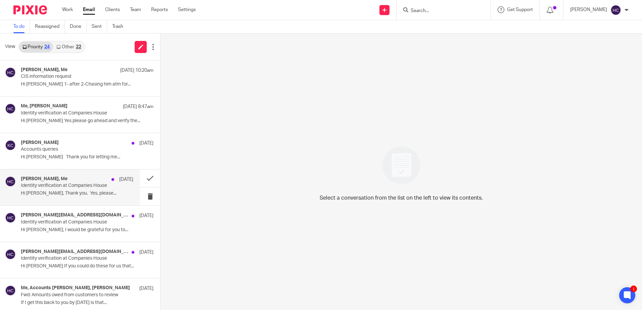
click at [77, 194] on p "Hi [PERSON_NAME], Thank you. Yes, please..." at bounding box center [77, 194] width 112 height 6
